Goal: Task Accomplishment & Management: Complete application form

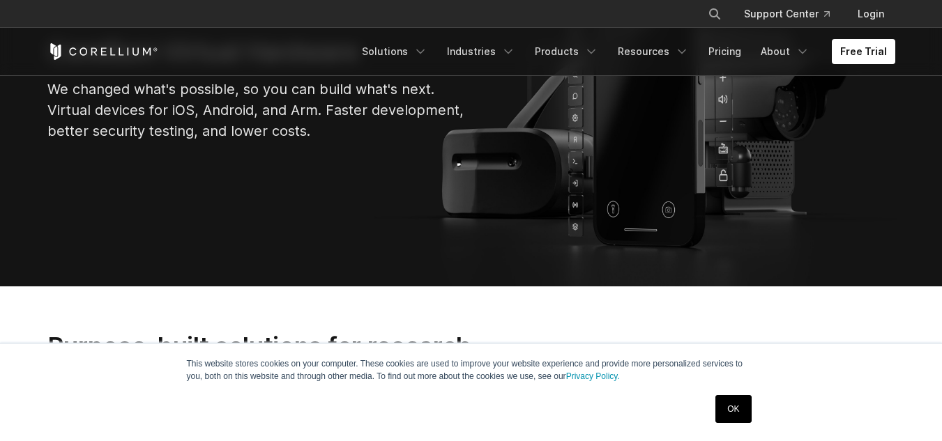
scroll to position [195, 0]
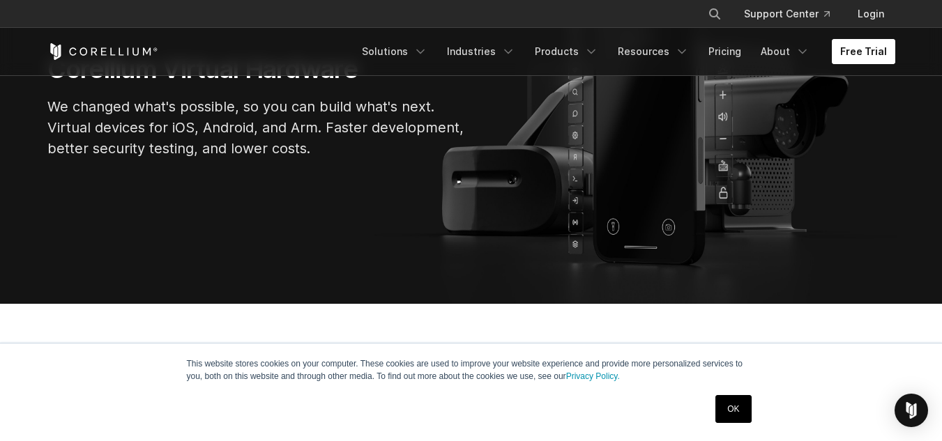
click at [864, 50] on link "Free Trial" at bounding box center [863, 51] width 63 height 25
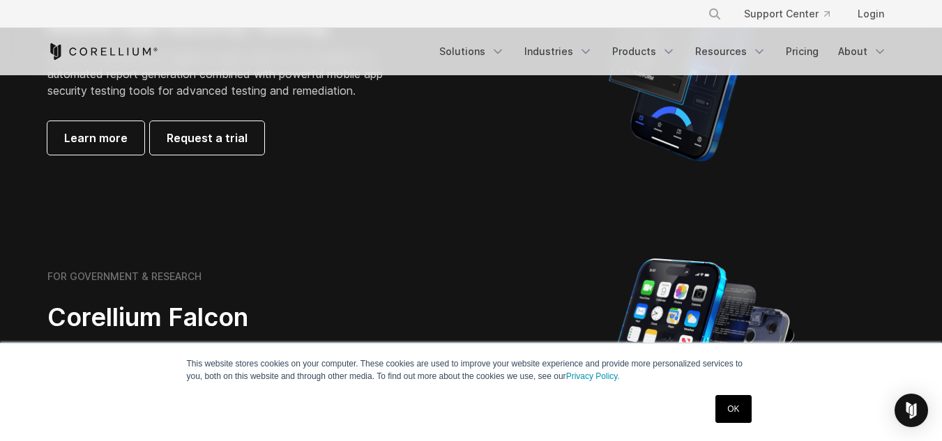
scroll to position [481, 0]
click at [191, 135] on span "Request a trial" at bounding box center [207, 137] width 81 height 17
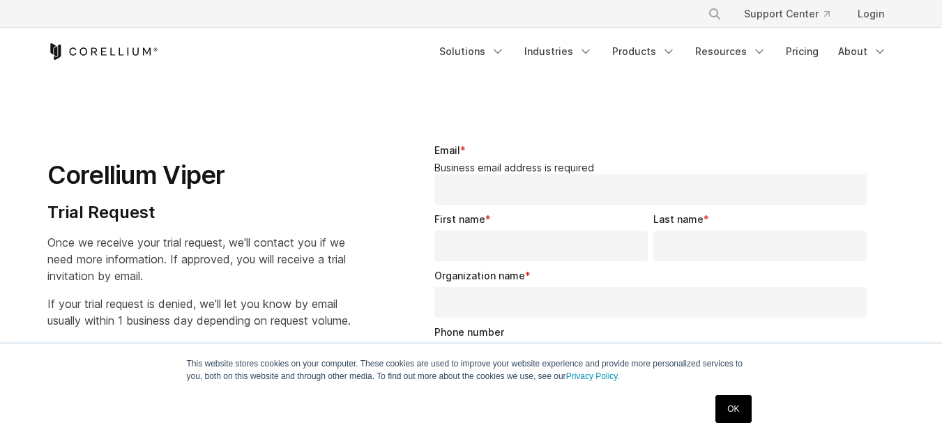
select select "**"
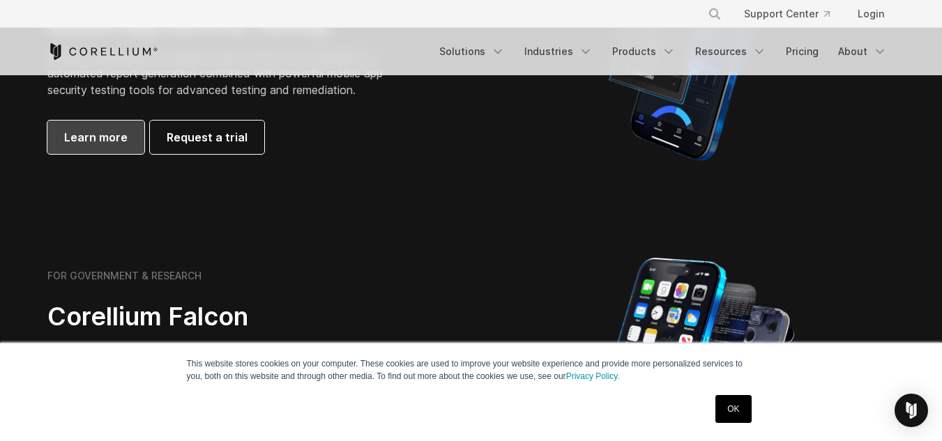
click at [85, 139] on span "Learn more" at bounding box center [95, 137] width 63 height 17
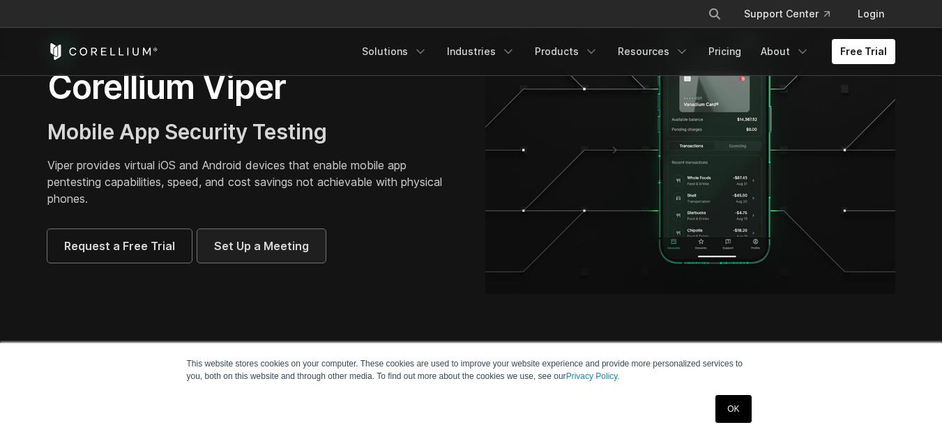
scroll to position [95, 0]
click at [239, 245] on span "Set Up a Meeting" at bounding box center [261, 245] width 95 height 17
click at [161, 253] on span "Request a Free Trial" at bounding box center [119, 245] width 111 height 17
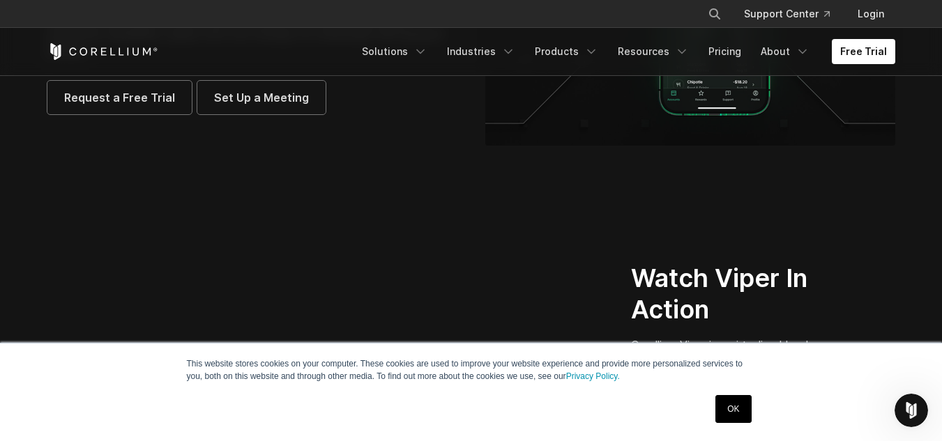
scroll to position [241, 0]
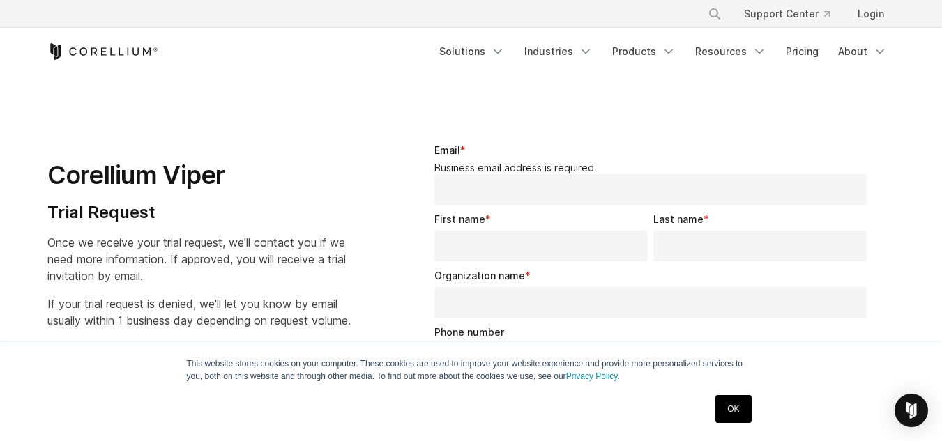
select select "**"
